Goal: Transaction & Acquisition: Purchase product/service

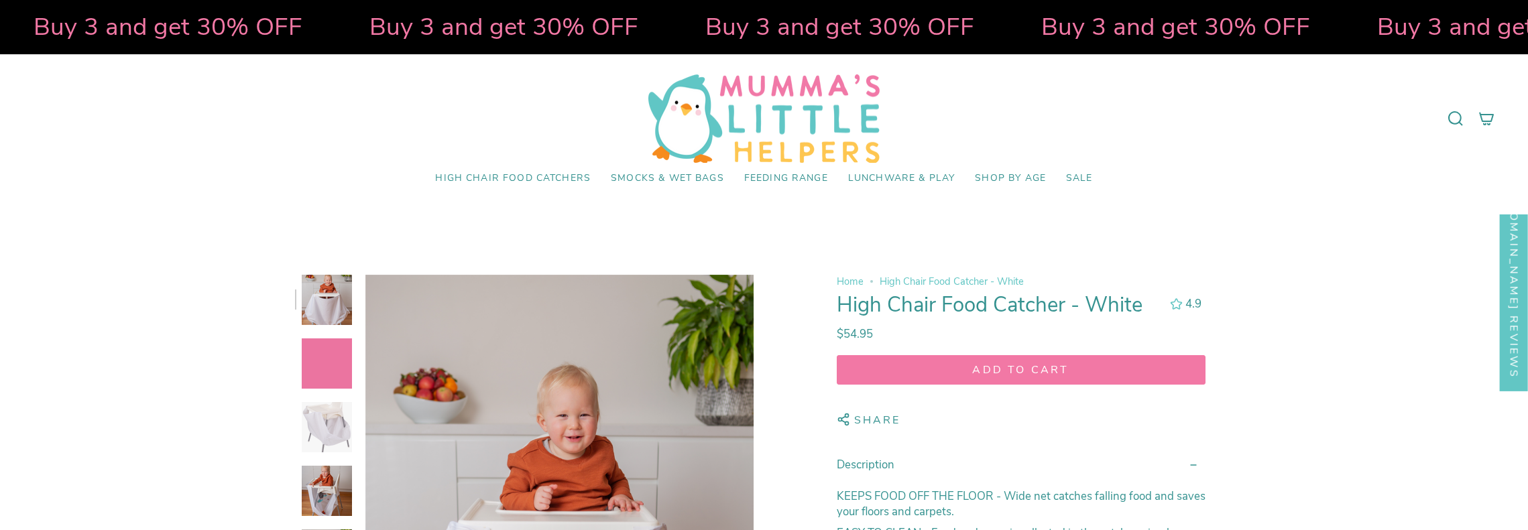
select select "pictures-first"
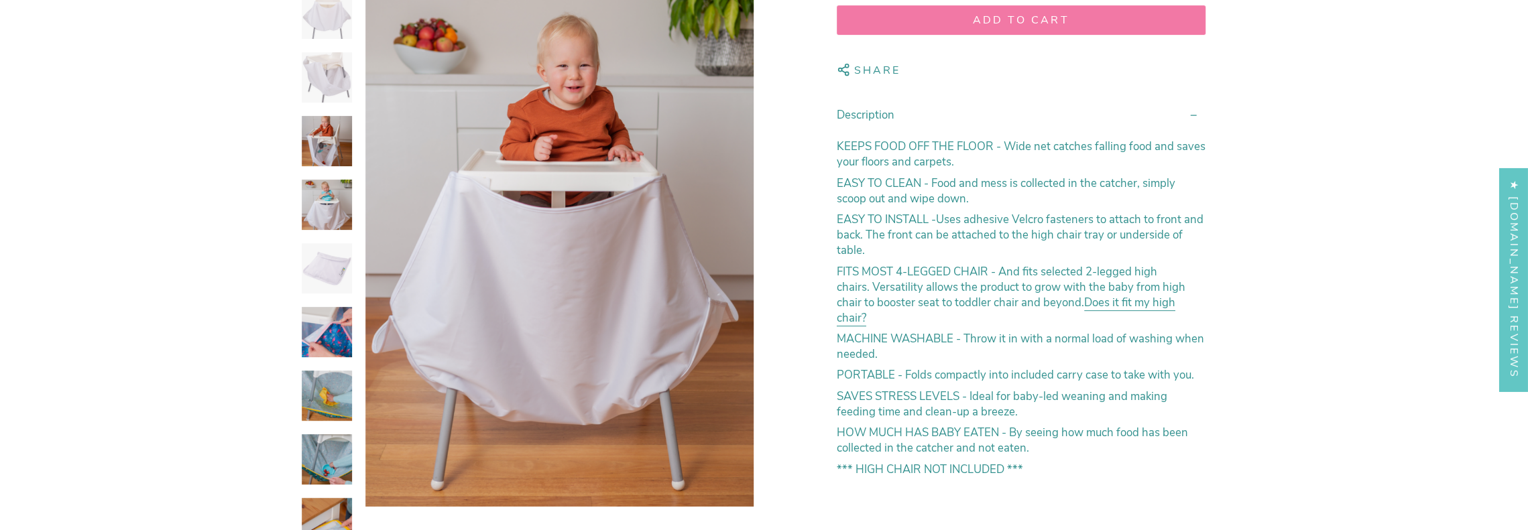
scroll to position [402, 0]
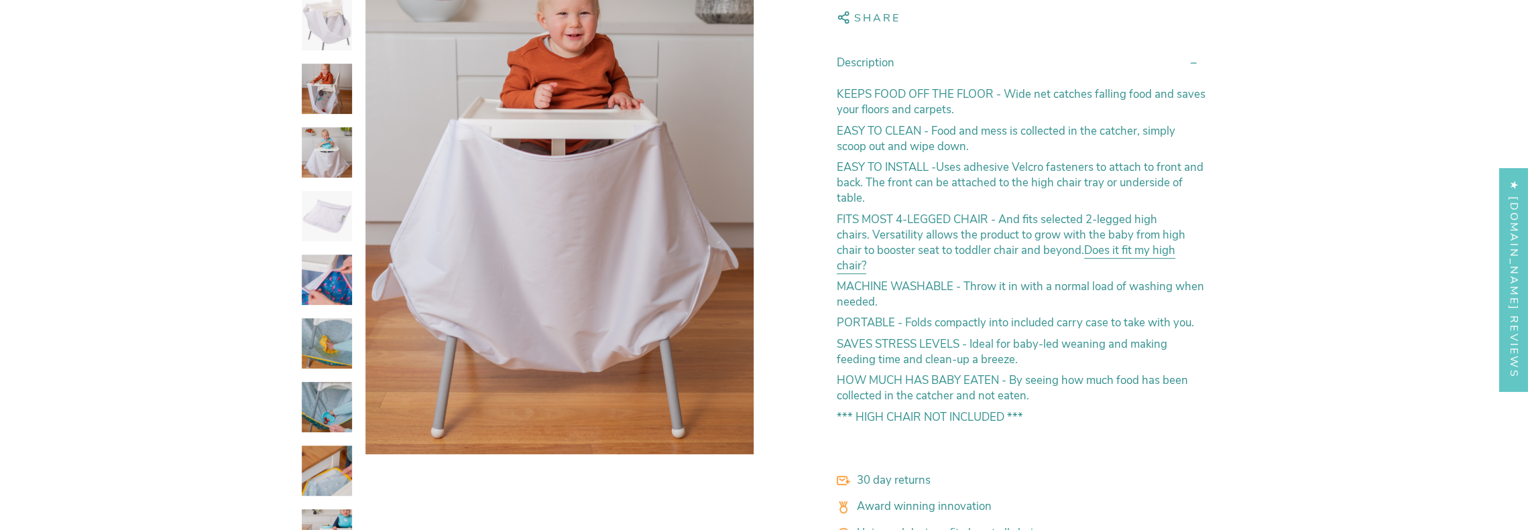
click at [328, 282] on img at bounding box center [327, 280] width 50 height 50
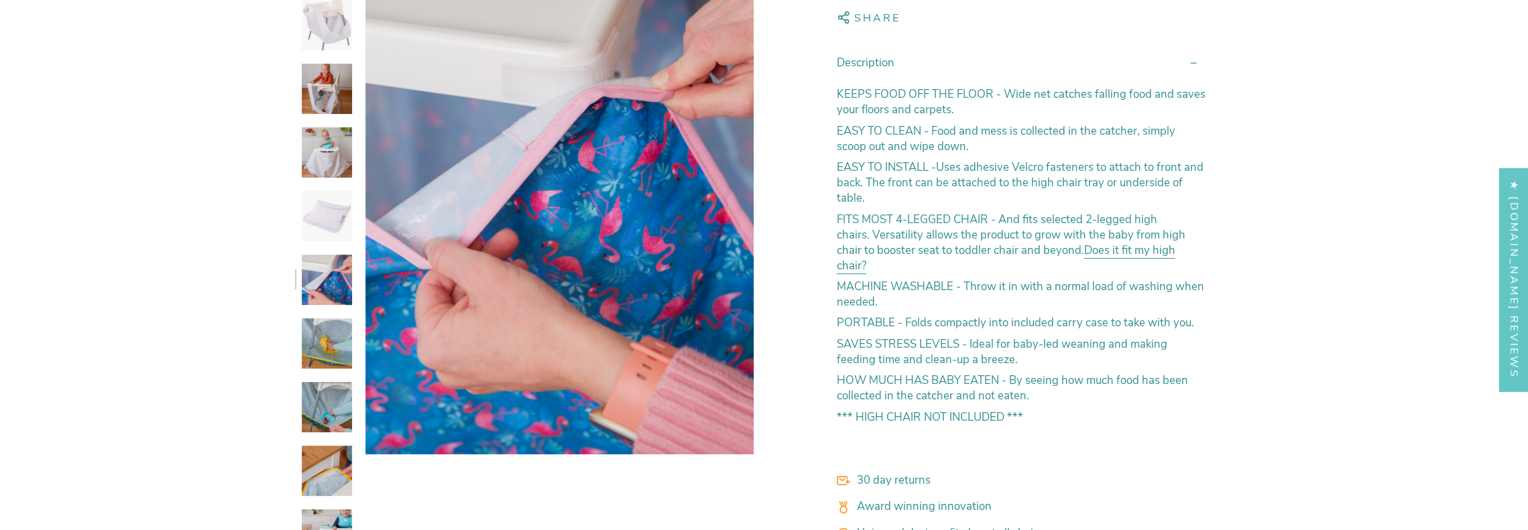
click at [333, 330] on img at bounding box center [327, 343] width 50 height 50
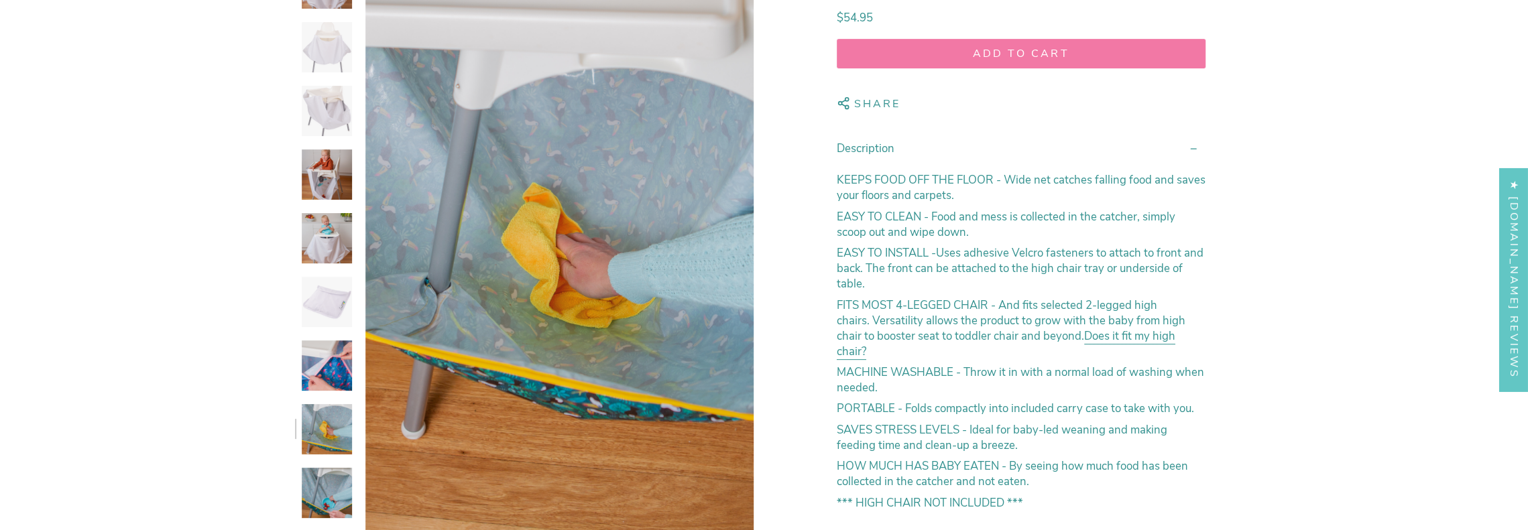
scroll to position [134, 0]
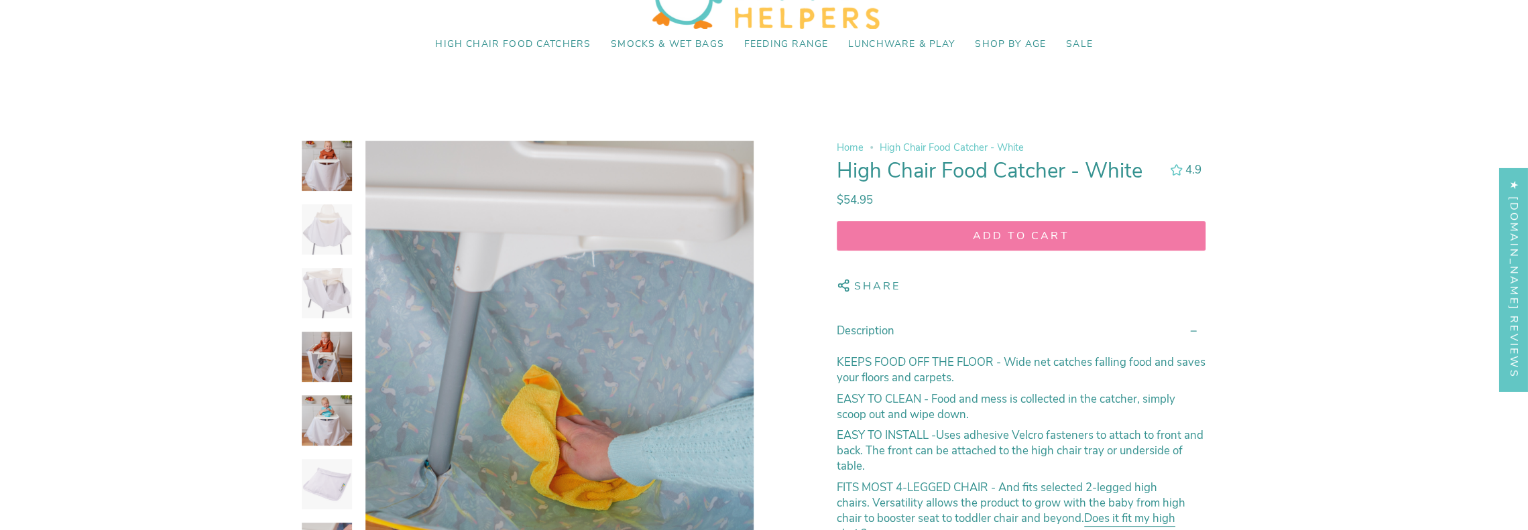
click at [320, 286] on img at bounding box center [327, 293] width 50 height 50
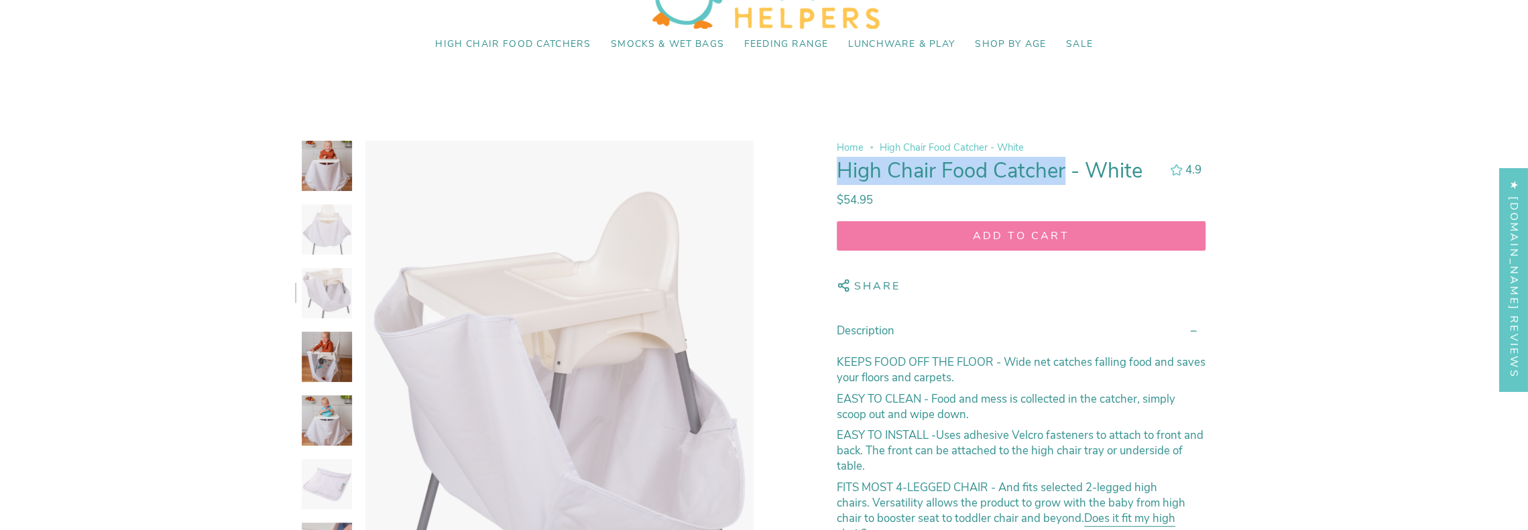
drag, startPoint x: 1063, startPoint y: 174, endPoint x: 827, endPoint y: 172, distance: 235.9
copy h1 "High Chair Food Catcher"
